Goal: Obtain resource: Download file/media

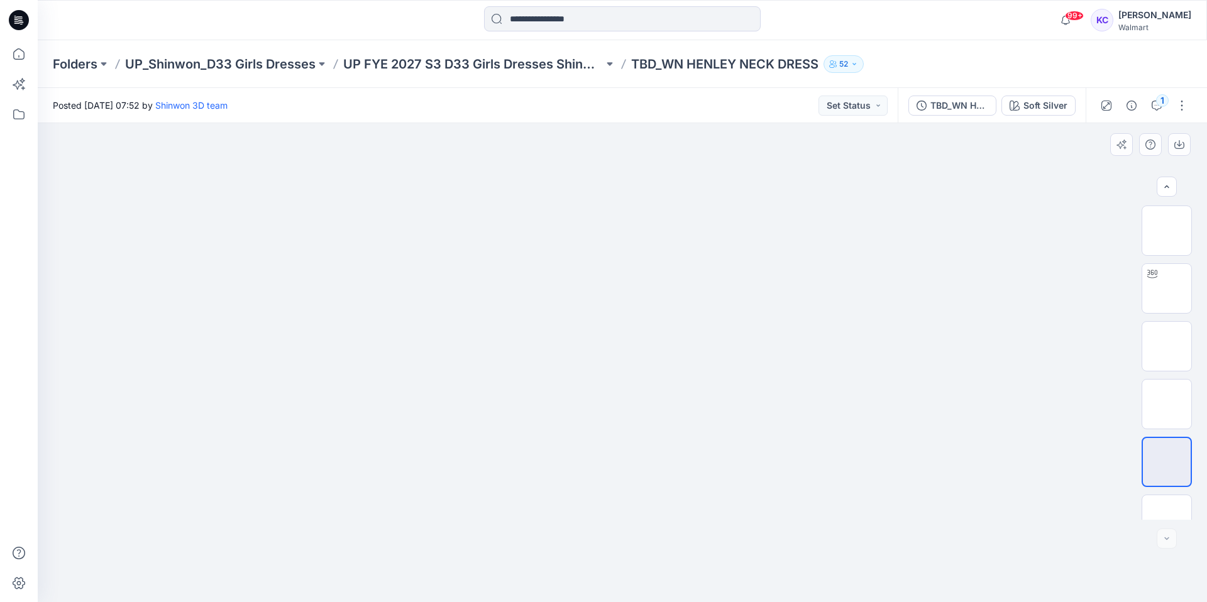
scroll to position [25, 0]
click at [133, 58] on p "UP_Shinwon_D33 Girls Dresses" at bounding box center [220, 64] width 190 height 18
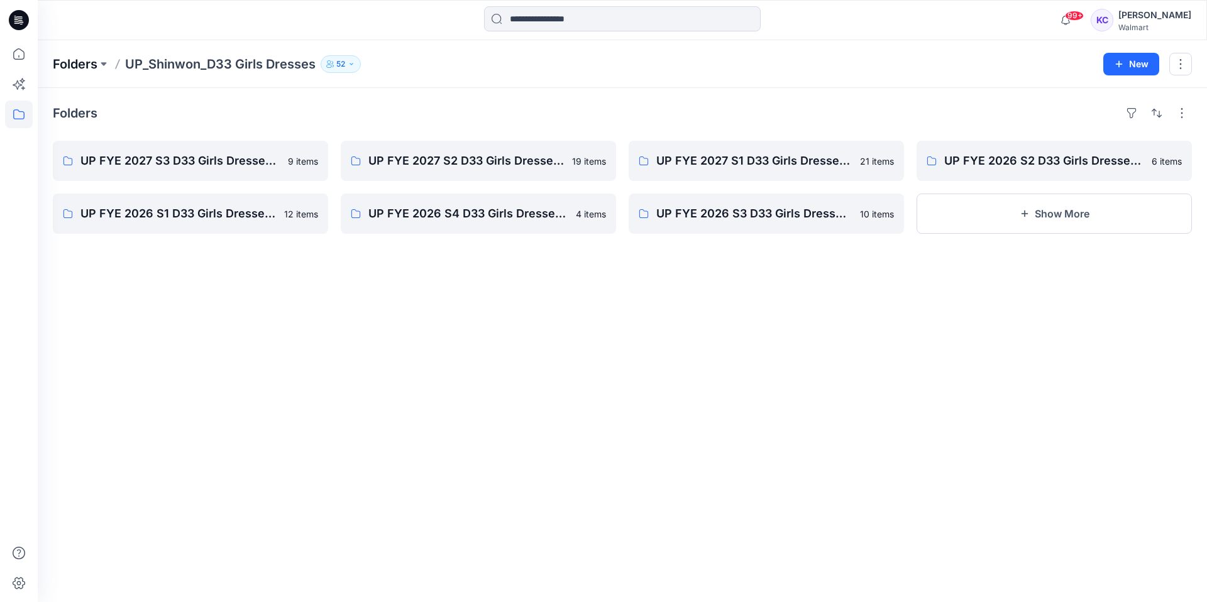
click at [77, 60] on p "Folders" at bounding box center [75, 64] width 45 height 18
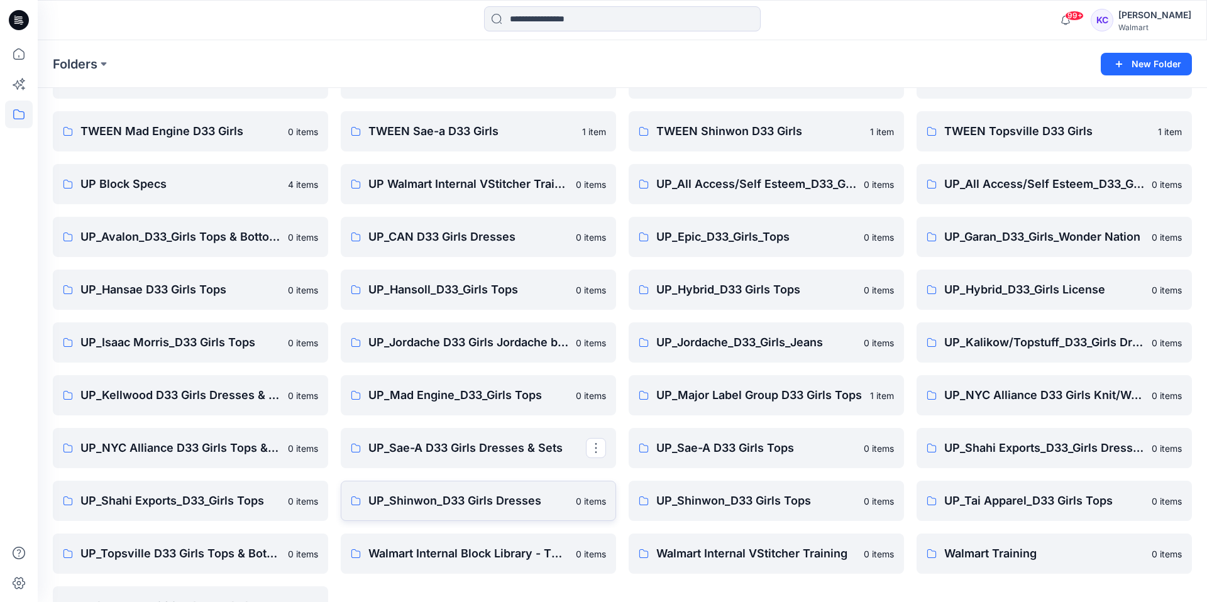
scroll to position [454, 0]
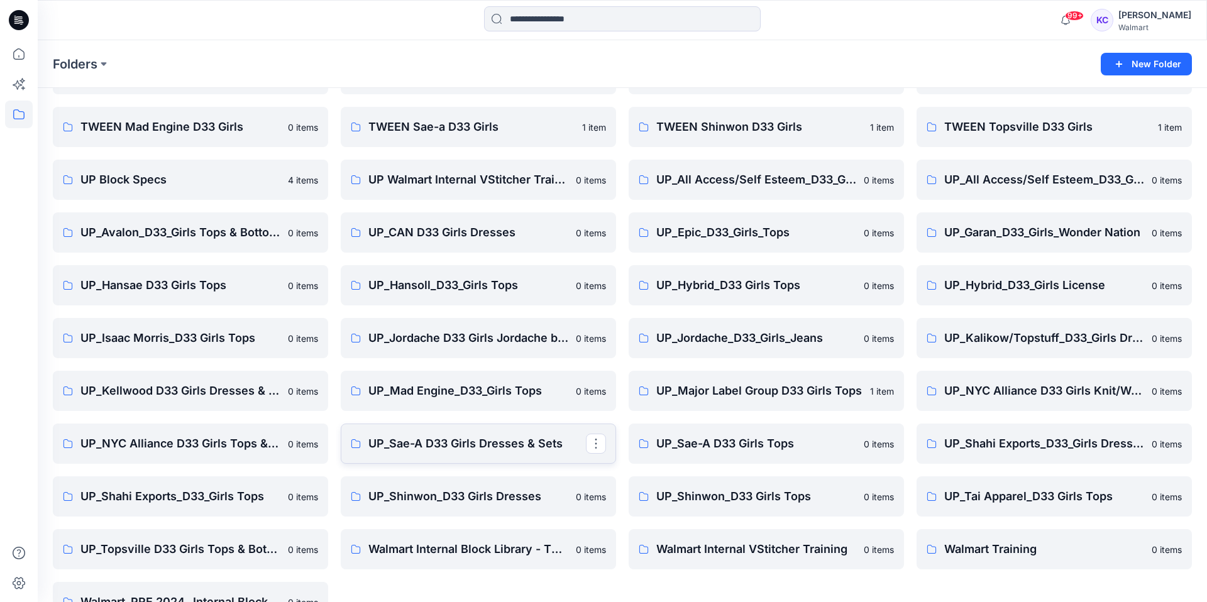
click at [459, 441] on p "UP_Sae-A D33 Girls Dresses & Sets" at bounding box center [476, 444] width 217 height 18
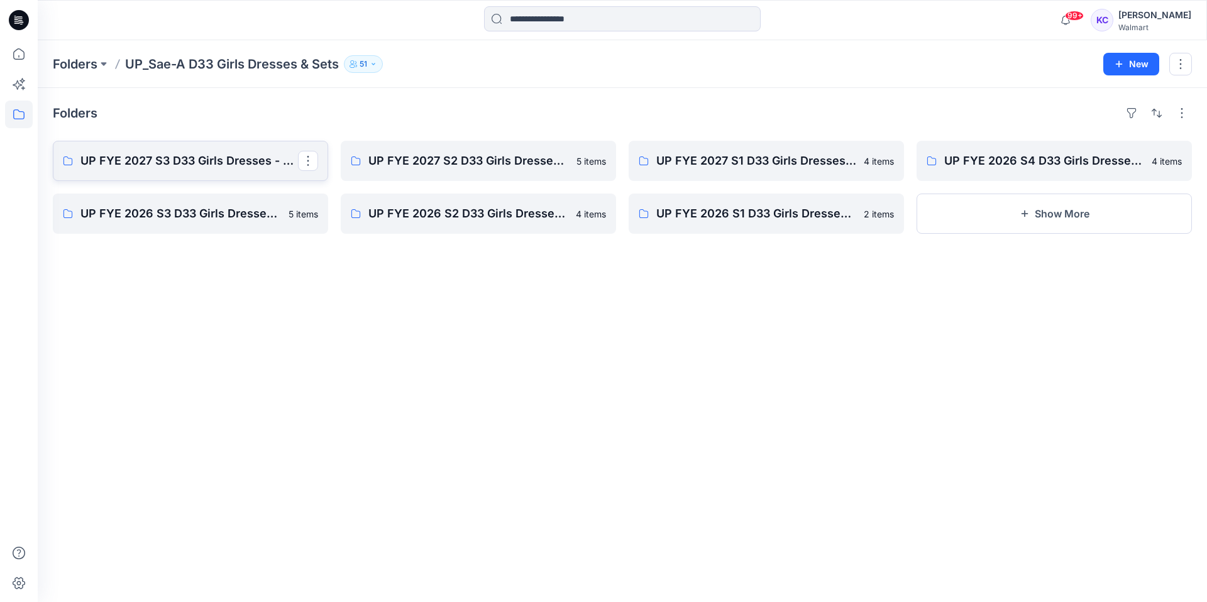
click at [145, 154] on p "UP FYE 2027 S3 D33 Girls Dresses - Sae-A" at bounding box center [188, 161] width 217 height 18
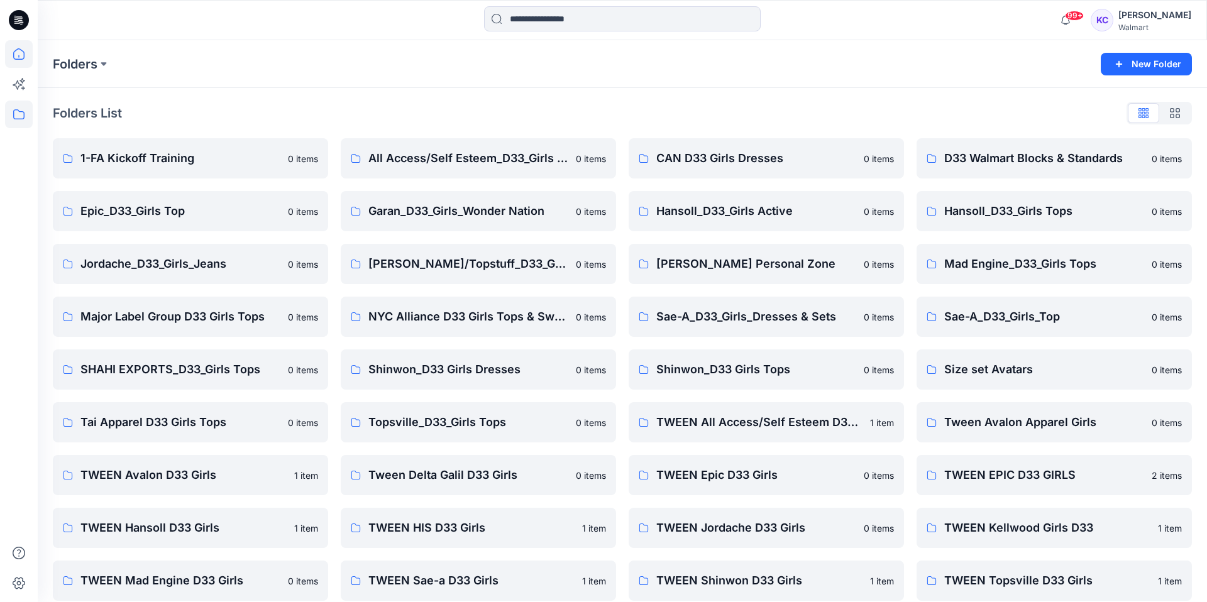
scroll to position [454, 0]
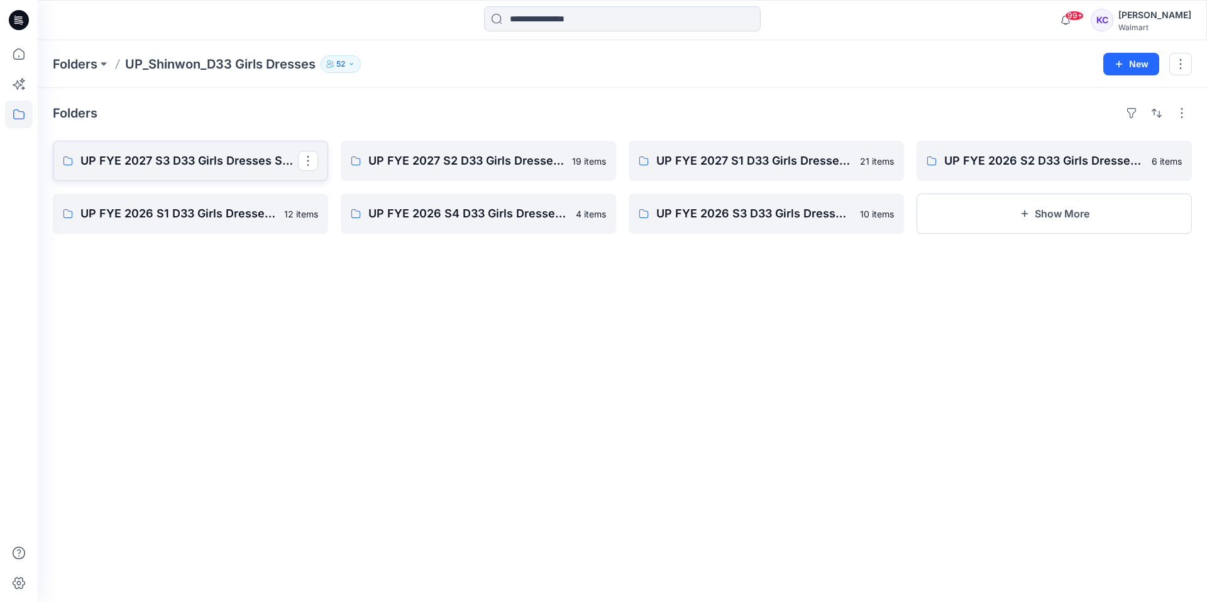
click at [184, 173] on link "UP FYE 2027 S3 D33 Girls Dresses Shinwon" at bounding box center [190, 161] width 275 height 40
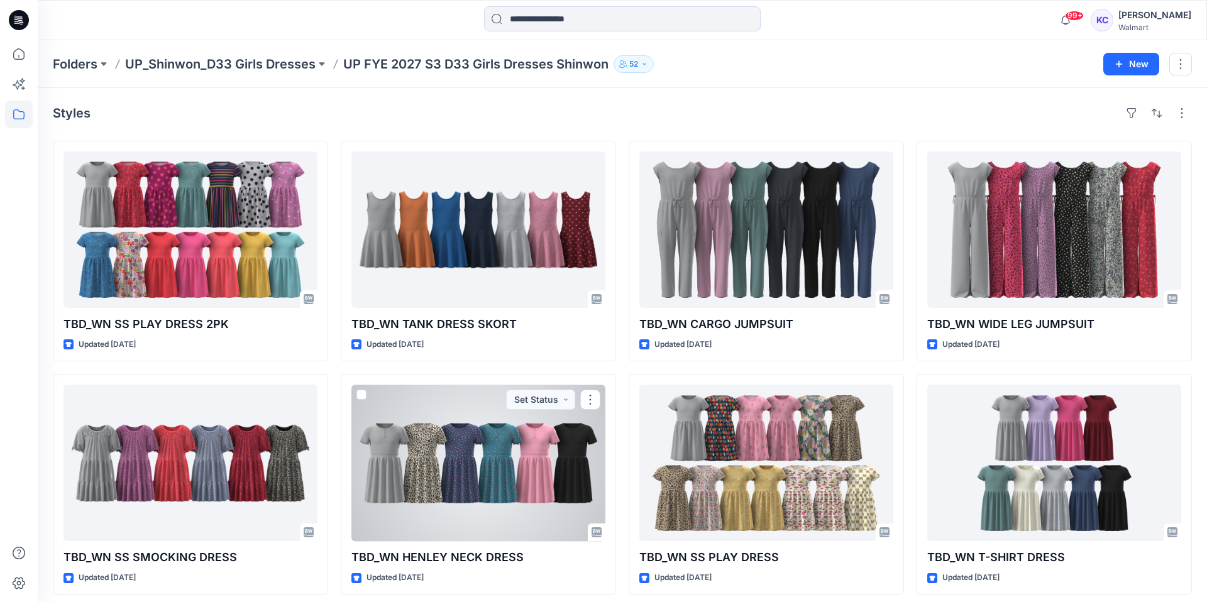
click at [451, 488] on div at bounding box center [478, 463] width 254 height 156
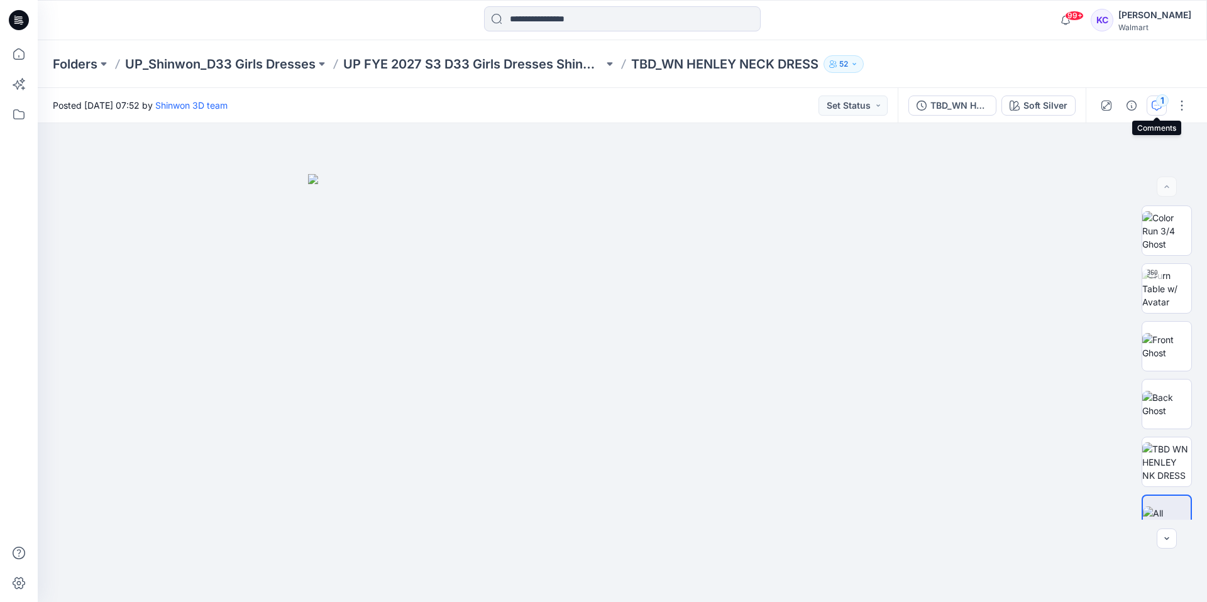
click at [1160, 104] on div "1" at bounding box center [1162, 100] width 13 height 13
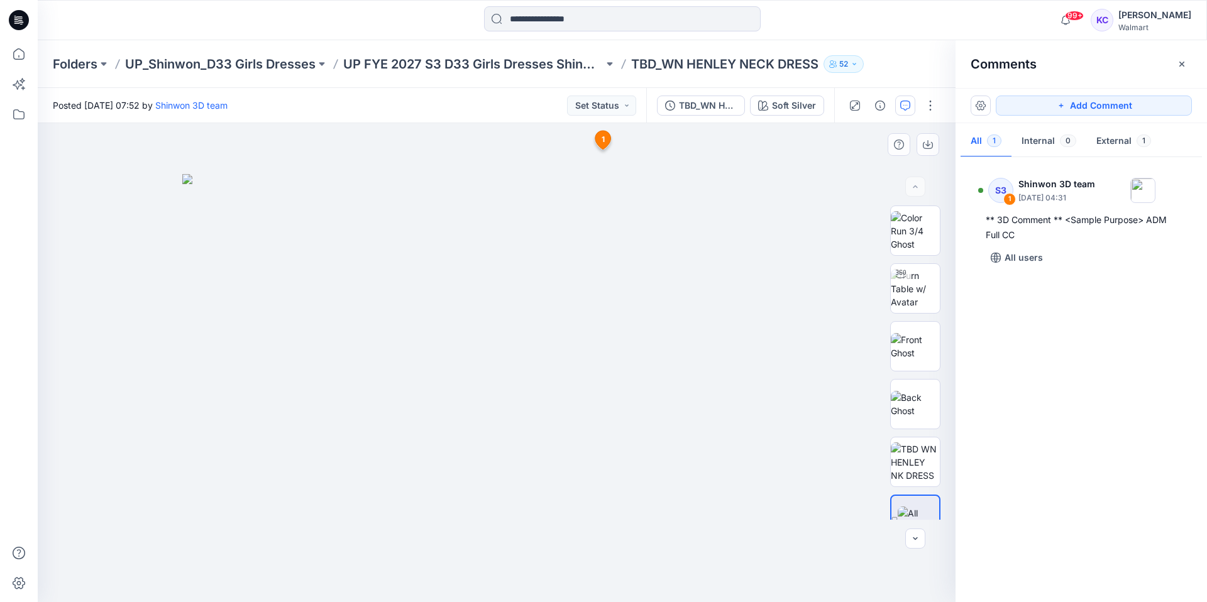
click at [602, 138] on span "1" at bounding box center [602, 139] width 3 height 11
click at [693, 105] on div "TBD_WN HENLEY NECK DRESS" at bounding box center [708, 106] width 58 height 14
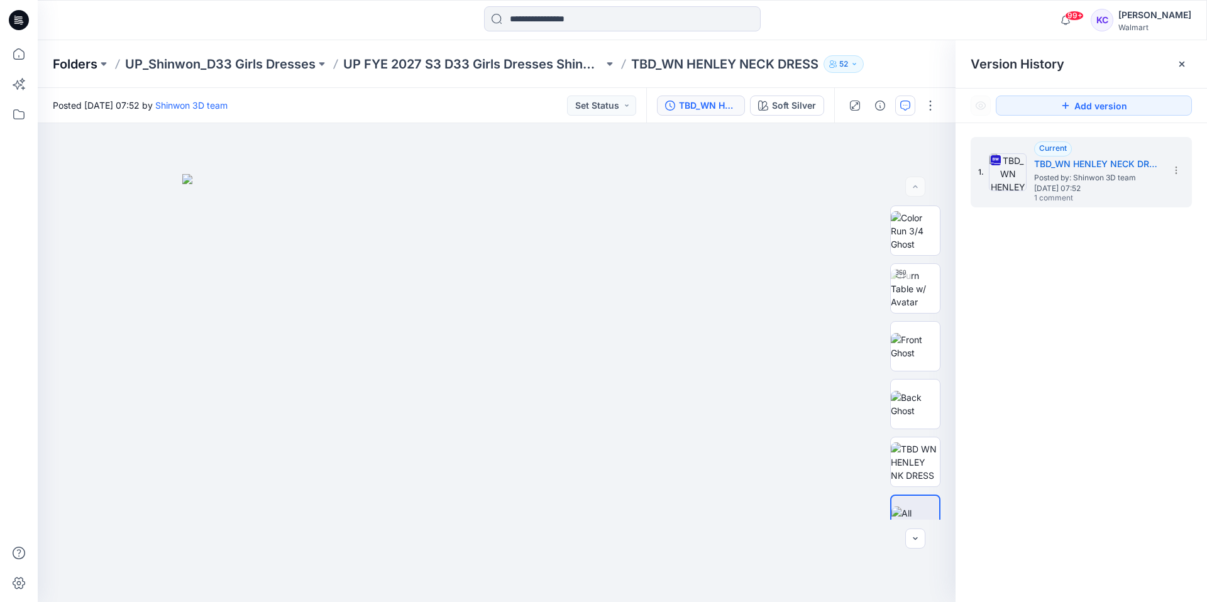
click at [53, 64] on p "Folders" at bounding box center [75, 64] width 45 height 18
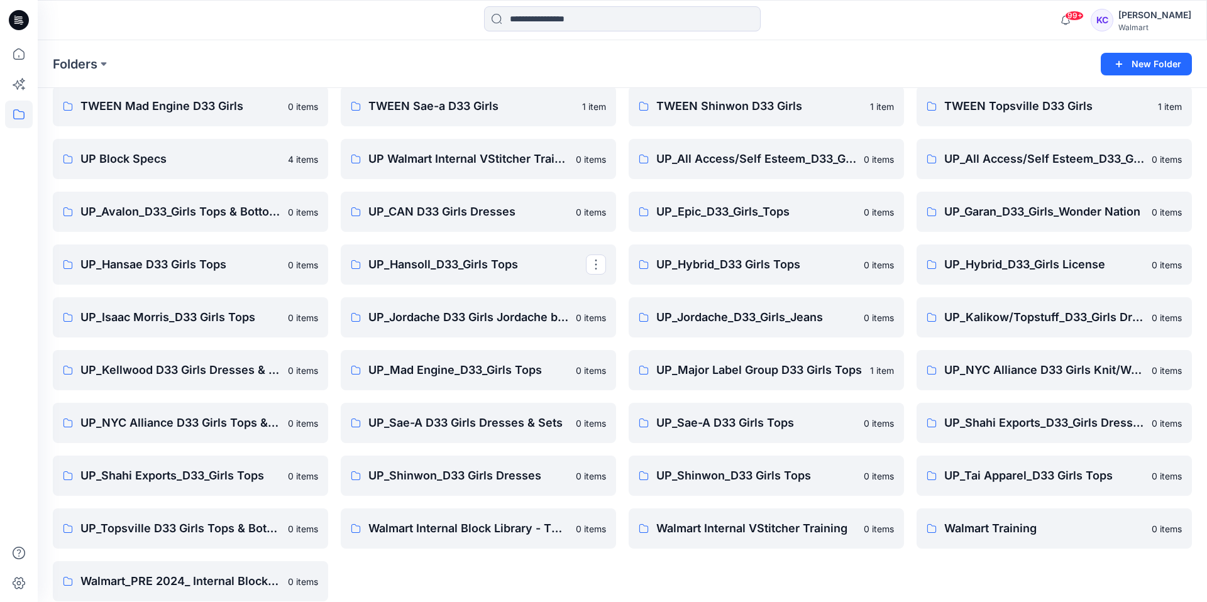
scroll to position [477, 0]
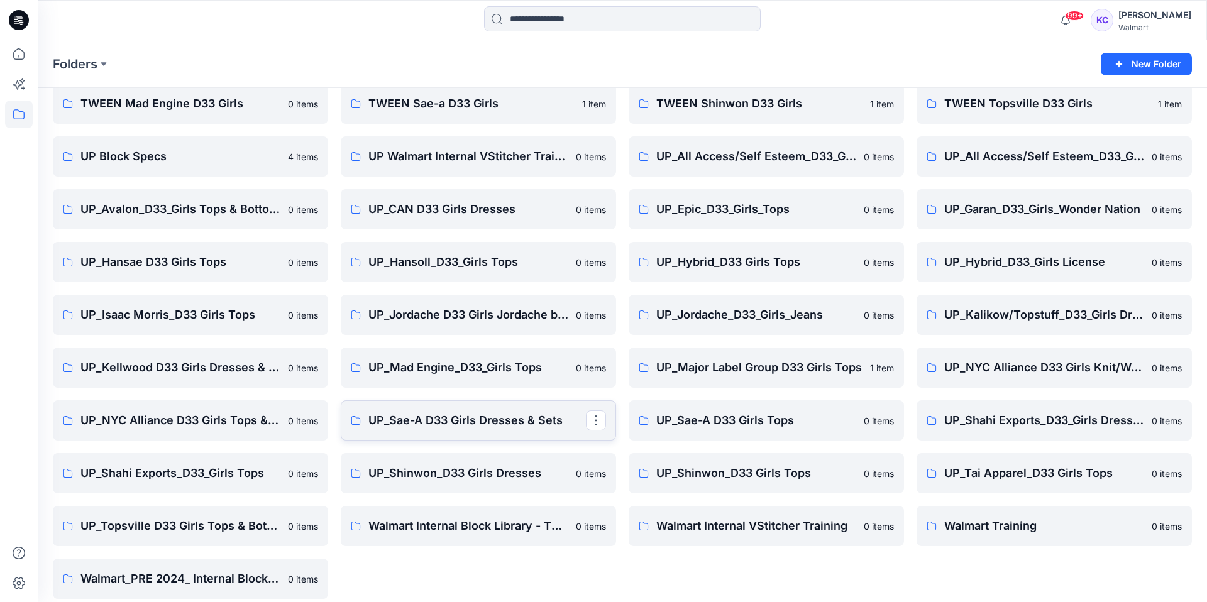
click at [419, 417] on p "UP_Sae-A D33 Girls Dresses & Sets" at bounding box center [476, 421] width 217 height 18
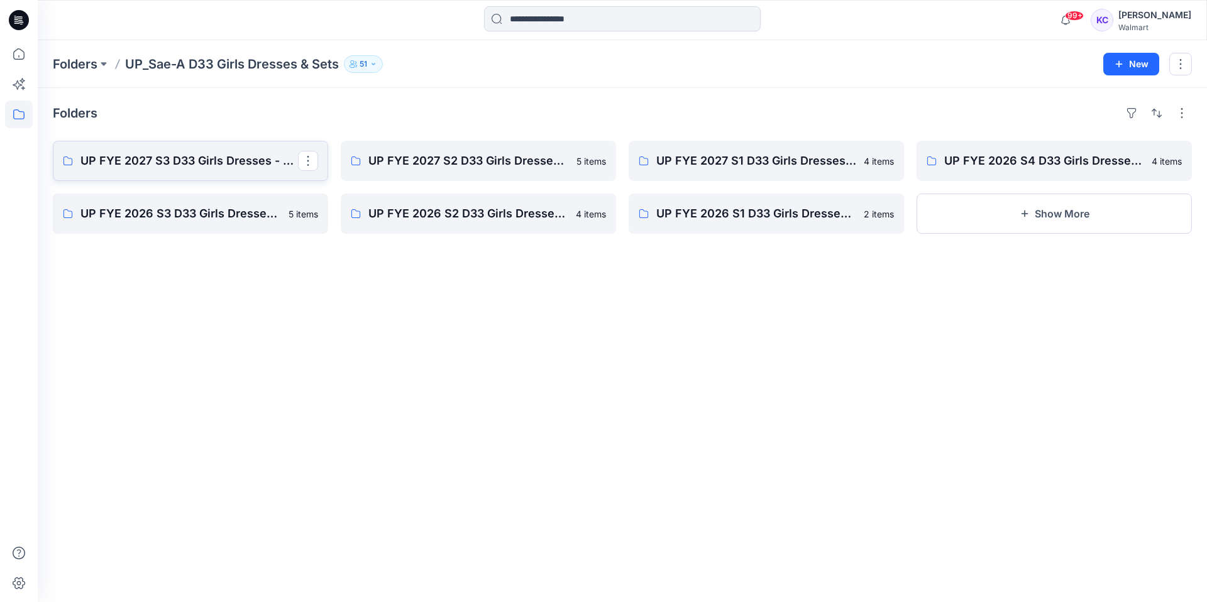
click at [181, 154] on p "UP FYE 2027 S3 D33 Girls Dresses - Sae-A" at bounding box center [188, 161] width 217 height 18
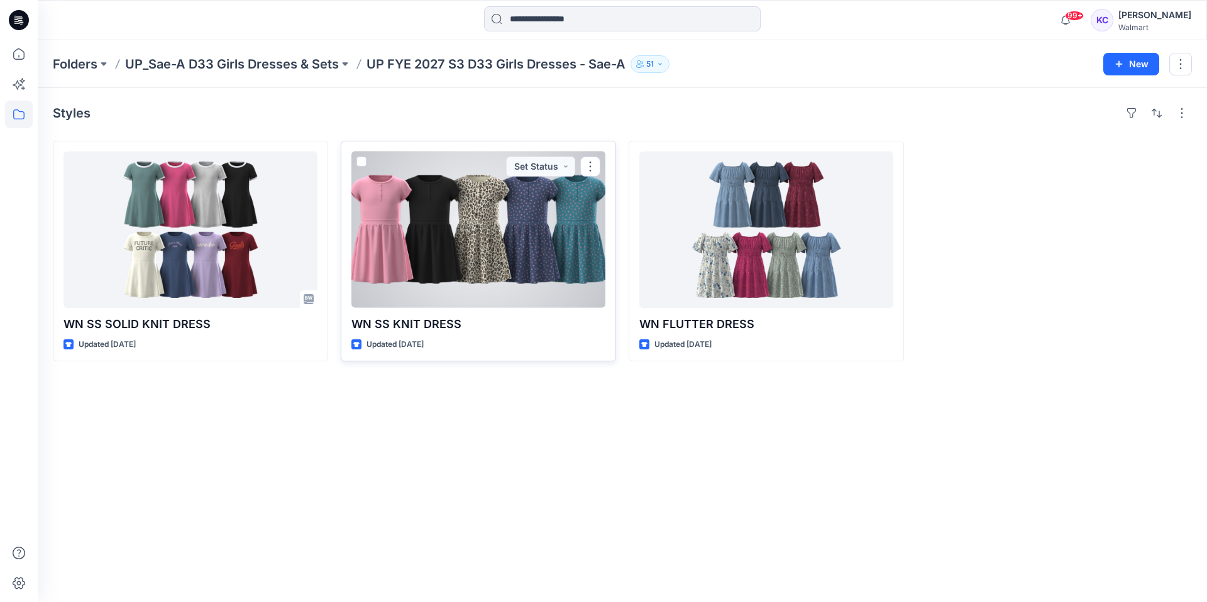
click at [441, 250] on div at bounding box center [478, 229] width 254 height 156
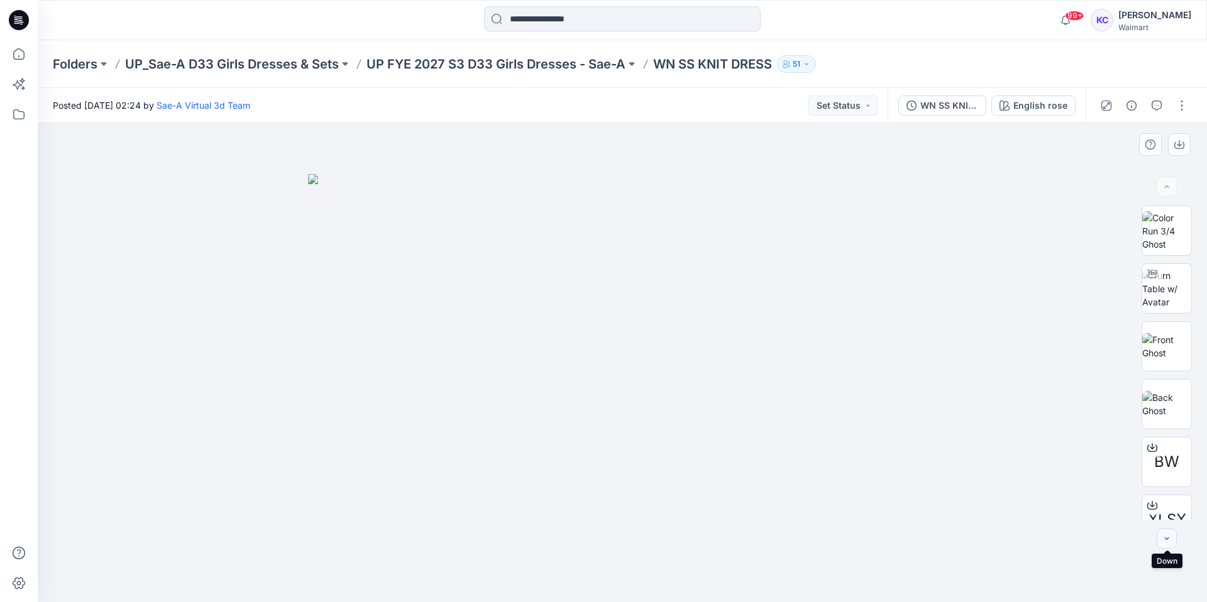
click at [1170, 536] on icon "button" at bounding box center [1166, 539] width 10 height 10
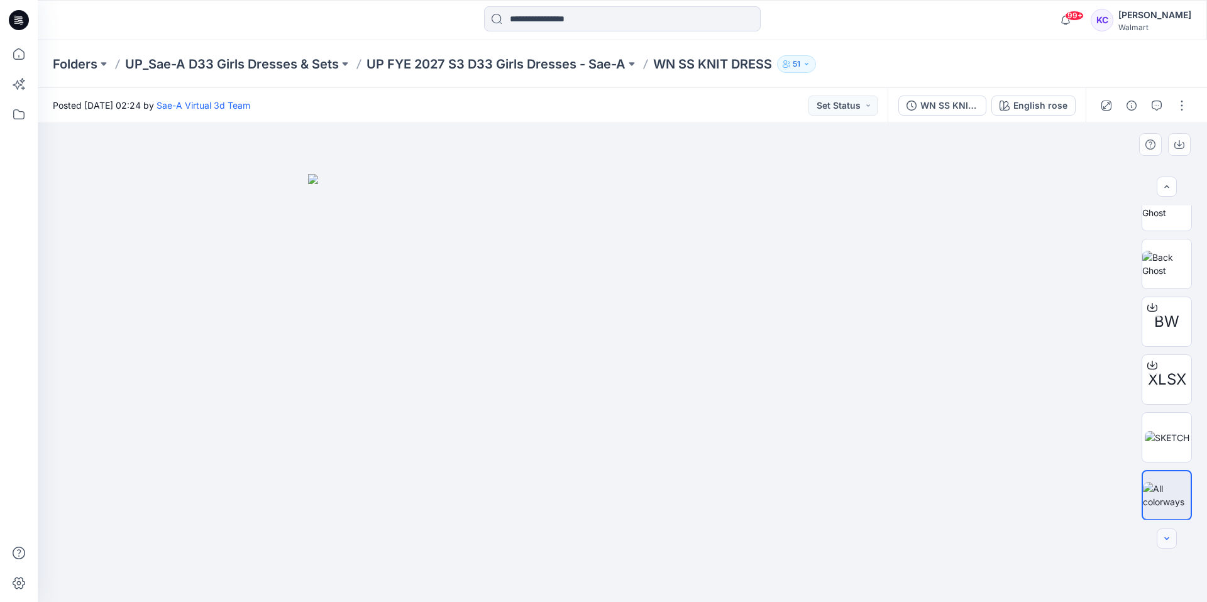
scroll to position [141, 0]
click at [1159, 102] on icon "button" at bounding box center [1156, 106] width 10 height 10
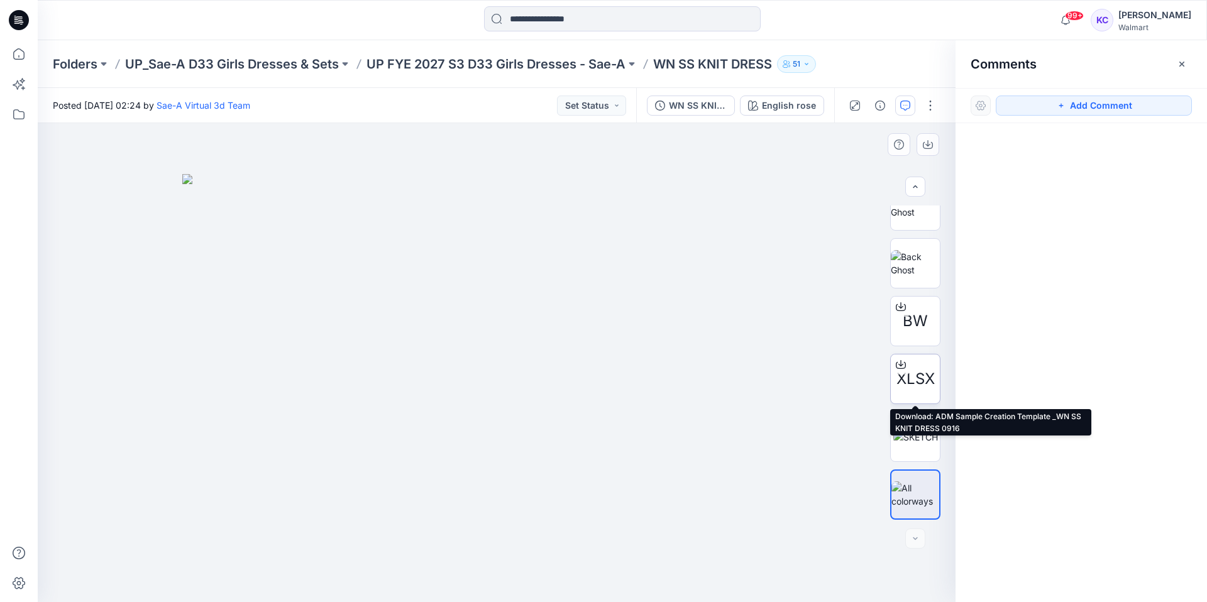
click at [915, 378] on span "XLSX" at bounding box center [915, 379] width 38 height 23
